Goal: Check status

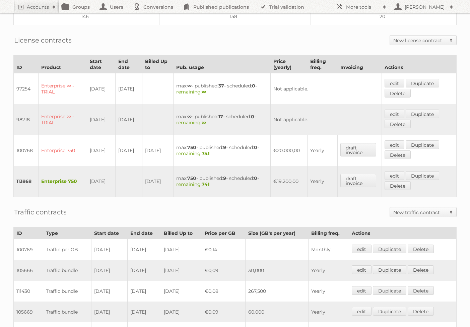
scroll to position [258, 0]
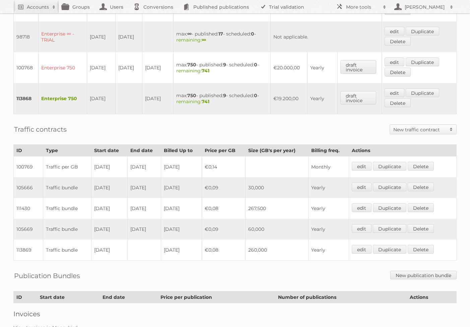
drag, startPoint x: 102, startPoint y: 184, endPoint x: 143, endPoint y: 203, distance: 45.4
click at [143, 203] on tbody "100769 Traffic per GB [DATE] [DATE] [DATE] €0,14 Monthly edit Duplicate [GEOGRA…" at bounding box center [235, 208] width 443 height 104
drag, startPoint x: 156, startPoint y: 208, endPoint x: 94, endPoint y: 207, distance: 62.6
click at [94, 207] on tr "111430 Traffic bundle [DATE] [DATE] [DATE] €0,08 267,500 Yearly edit Duplicate …" at bounding box center [235, 208] width 443 height 21
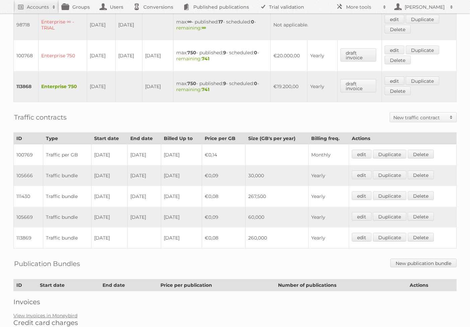
scroll to position [271, 0]
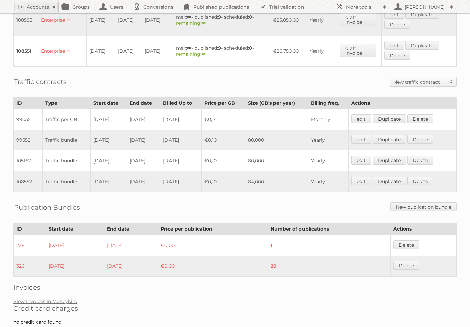
scroll to position [329, 0]
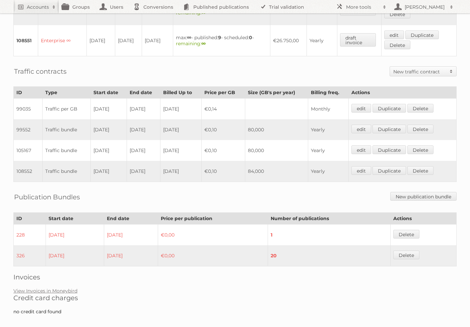
drag, startPoint x: 155, startPoint y: 164, endPoint x: 96, endPoint y: 161, distance: 58.7
click at [96, 161] on tr "108552 Traffic bundle 01-02-2024 31-01-2025 2026-01-31 €0,10 84,000 Yearly edit…" at bounding box center [235, 171] width 443 height 21
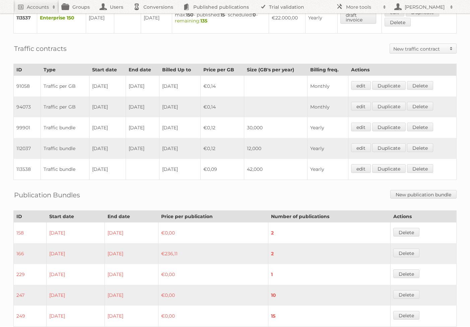
scroll to position [423, 0]
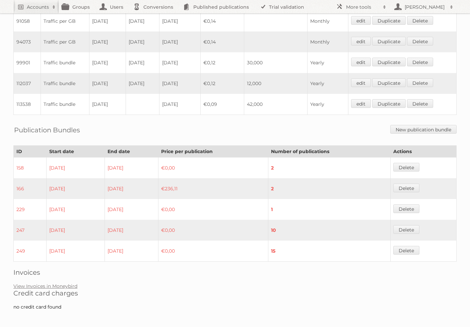
drag, startPoint x: 91, startPoint y: 60, endPoint x: 164, endPoint y: 65, distance: 73.5
click at [164, 65] on tr "99901 Traffic bundle [DATE] [DATE] [DATE] €0,12 30,000 Yearly edit Duplicate [G…" at bounding box center [235, 62] width 443 height 21
